Goal: Complete application form: Complete application form

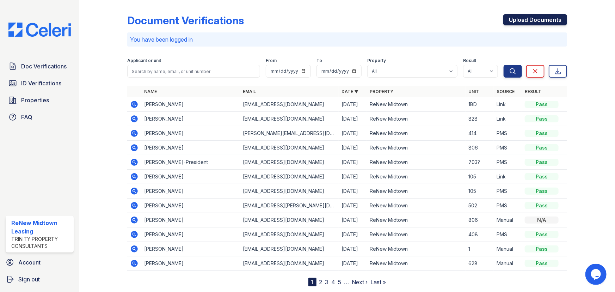
click at [516, 18] on link "Upload Documents" at bounding box center [535, 19] width 64 height 11
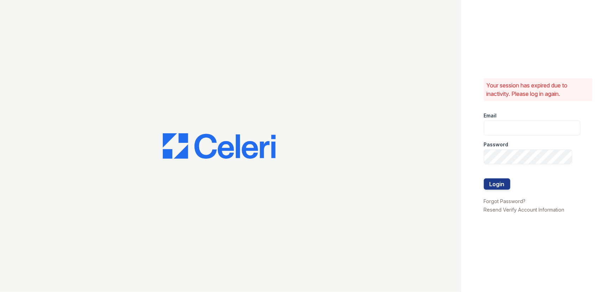
type input "[EMAIL_ADDRESS][DOMAIN_NAME]"
click at [502, 182] on button "Login" at bounding box center [497, 183] width 26 height 11
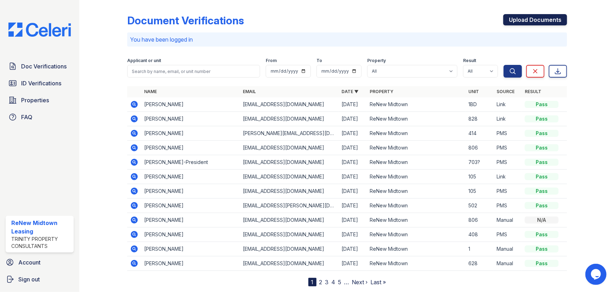
click at [523, 15] on link "Upload Documents" at bounding box center [535, 19] width 64 height 11
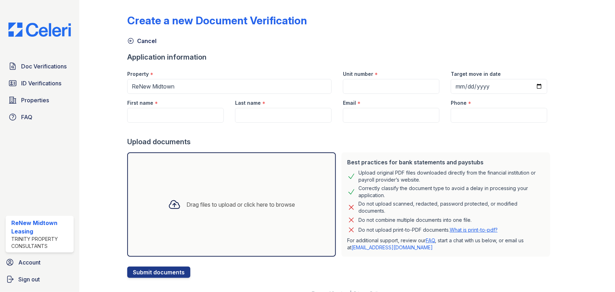
click at [166, 107] on div "First name *" at bounding box center [175, 101] width 97 height 14
click at [162, 113] on input "First name" at bounding box center [175, 115] width 97 height 15
type input "Marquavious"
click at [246, 113] on input "Last name" at bounding box center [283, 115] width 97 height 15
type input "Gates"
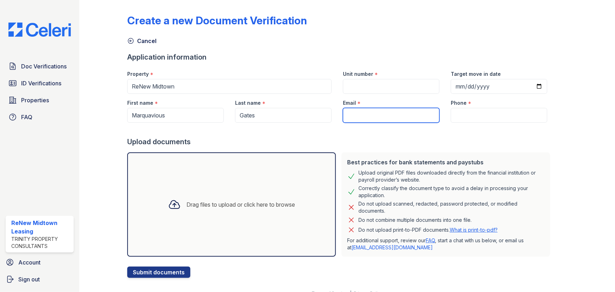
click at [359, 115] on input "Email" at bounding box center [391, 115] width 97 height 15
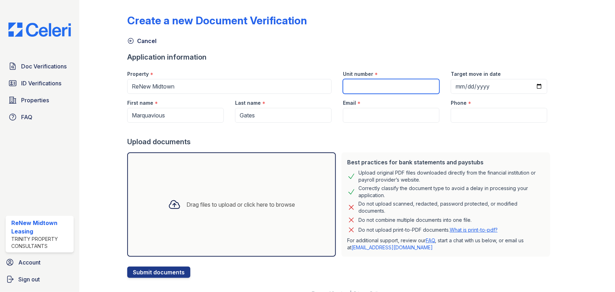
click at [359, 88] on input "Unit number" at bounding box center [391, 86] width 97 height 15
click at [378, 81] on input "Unit number" at bounding box center [391, 86] width 97 height 15
type input "703"
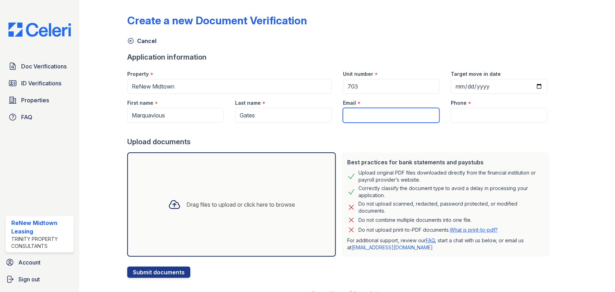
click at [360, 114] on input "Email" at bounding box center [391, 115] width 97 height 15
click at [347, 116] on input "Email" at bounding box center [391, 115] width 97 height 15
paste input "[EMAIL_ADDRESS][DOMAIN_NAME]"
type input "[EMAIL_ADDRESS][DOMAIN_NAME]"
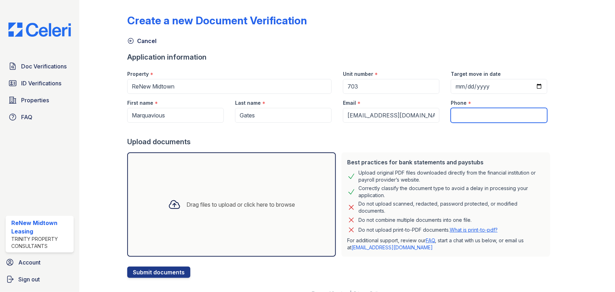
click at [500, 118] on input "Phone" at bounding box center [499, 115] width 97 height 15
click at [483, 109] on input "Phone" at bounding box center [499, 115] width 97 height 15
paste input "[PHONE_NUMBER]"
type input "[PHONE_NUMBER]"
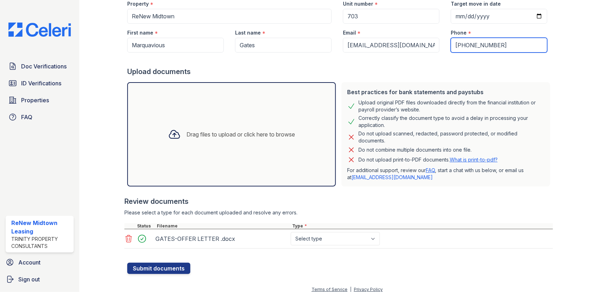
scroll to position [75, 0]
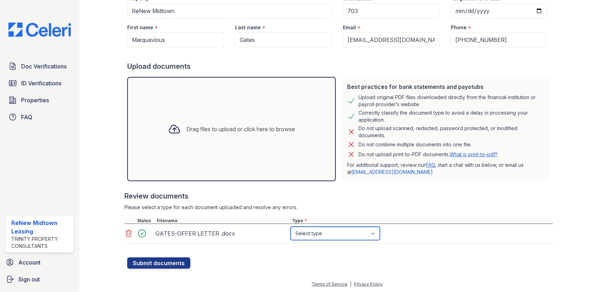
click at [352, 232] on select "Select type Paystub Bank Statement Offer Letter Tax Documents Benefit Award Let…" at bounding box center [335, 233] width 89 height 13
select select "offer_letter"
click at [291, 227] on select "Select type Paystub Bank Statement Offer Letter Tax Documents Benefit Award Let…" at bounding box center [335, 233] width 89 height 13
click at [139, 261] on button "Submit documents" at bounding box center [158, 262] width 63 height 11
